Goal: Transaction & Acquisition: Purchase product/service

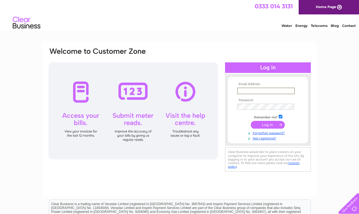
click at [268, 88] on input "text" at bounding box center [266, 90] width 58 height 7
paste input "[EMAIL_ADDRESS][DOMAIN_NAME]"
type input "[EMAIL_ADDRESS][DOMAIN_NAME]"
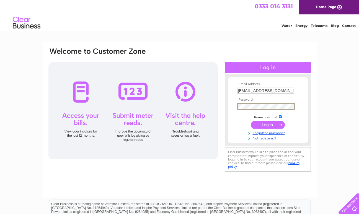
click at [251, 121] on input "submit" at bounding box center [268, 125] width 34 height 8
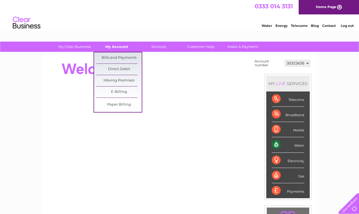
click at [120, 46] on link "My Account" at bounding box center [117, 47] width 46 height 10
click at [117, 55] on link "Bills and Payments" at bounding box center [119, 57] width 46 height 11
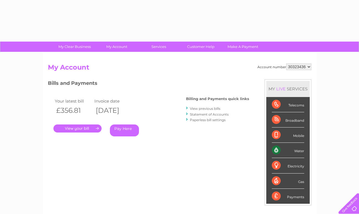
click at [117, 130] on link "Pay Here" at bounding box center [124, 130] width 29 height 12
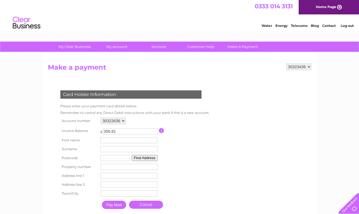
click at [120, 141] on input "text" at bounding box center [128, 140] width 57 height 6
type input "nok yin"
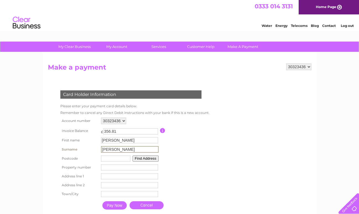
type input "lee-boyd"
type input "eh25 9re"
click at [142, 159] on button "Find Address" at bounding box center [145, 158] width 26 height 6
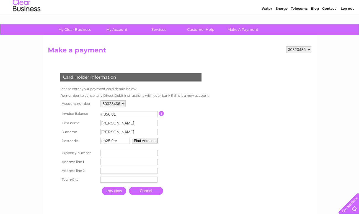
scroll to position [23, 0]
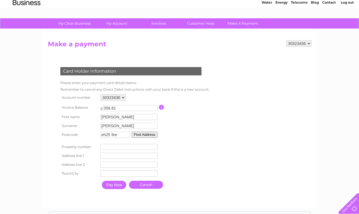
click at [132, 146] on input "number" at bounding box center [128, 147] width 57 height 6
click at [130, 157] on input "text" at bounding box center [128, 155] width 57 height 6
type input "Yard J"
click at [117, 164] on input "text" at bounding box center [129, 165] width 57 height 6
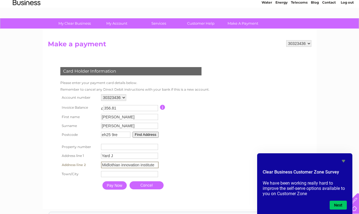
type input "Midlothian innovation institute"
click at [101, 175] on input "text" at bounding box center [130, 173] width 58 height 7
type input "Roslin"
click at [117, 185] on input "Pay Now" at bounding box center [114, 185] width 24 height 8
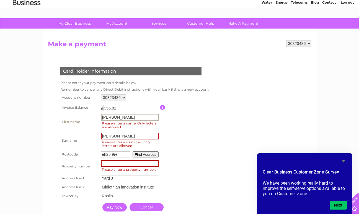
click at [107, 114] on input "nok yin" at bounding box center [130, 117] width 58 height 7
type input "nokyin"
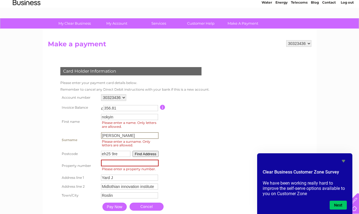
click at [107, 135] on input "lee-boyd" at bounding box center [130, 135] width 58 height 7
type input "lee boyd"
click at [121, 207] on input "Pay Now" at bounding box center [114, 206] width 24 height 8
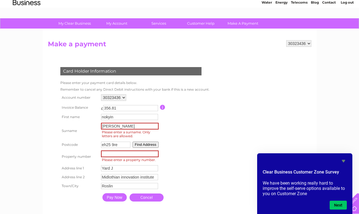
click at [129, 153] on input "number" at bounding box center [130, 153] width 58 height 7
type input "0"
click at [118, 197] on input "Pay Now" at bounding box center [114, 197] width 24 height 8
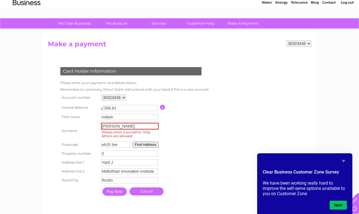
click at [111, 195] on input "Pay Now" at bounding box center [114, 191] width 24 height 8
click at [108, 129] on input "lee boyd" at bounding box center [130, 126] width 58 height 7
type input "leeboyd"
click at [122, 197] on td "Pay Now" at bounding box center [114, 191] width 27 height 11
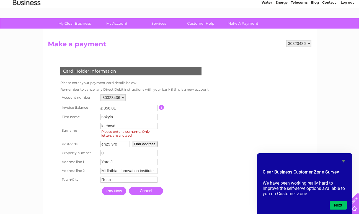
click at [121, 193] on input "Pay Now" at bounding box center [114, 191] width 24 height 8
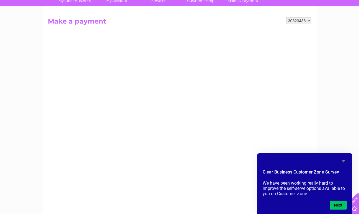
scroll to position [51, 0]
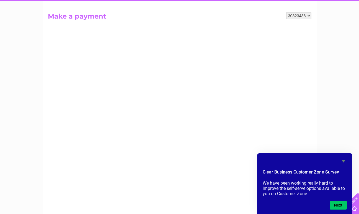
click at [342, 162] on icon "Hide survey" at bounding box center [343, 160] width 7 height 7
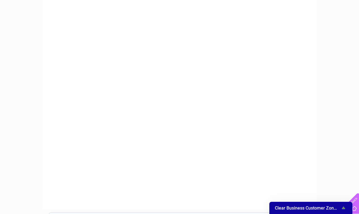
scroll to position [153, 0]
